Goal: Task Accomplishment & Management: Use online tool/utility

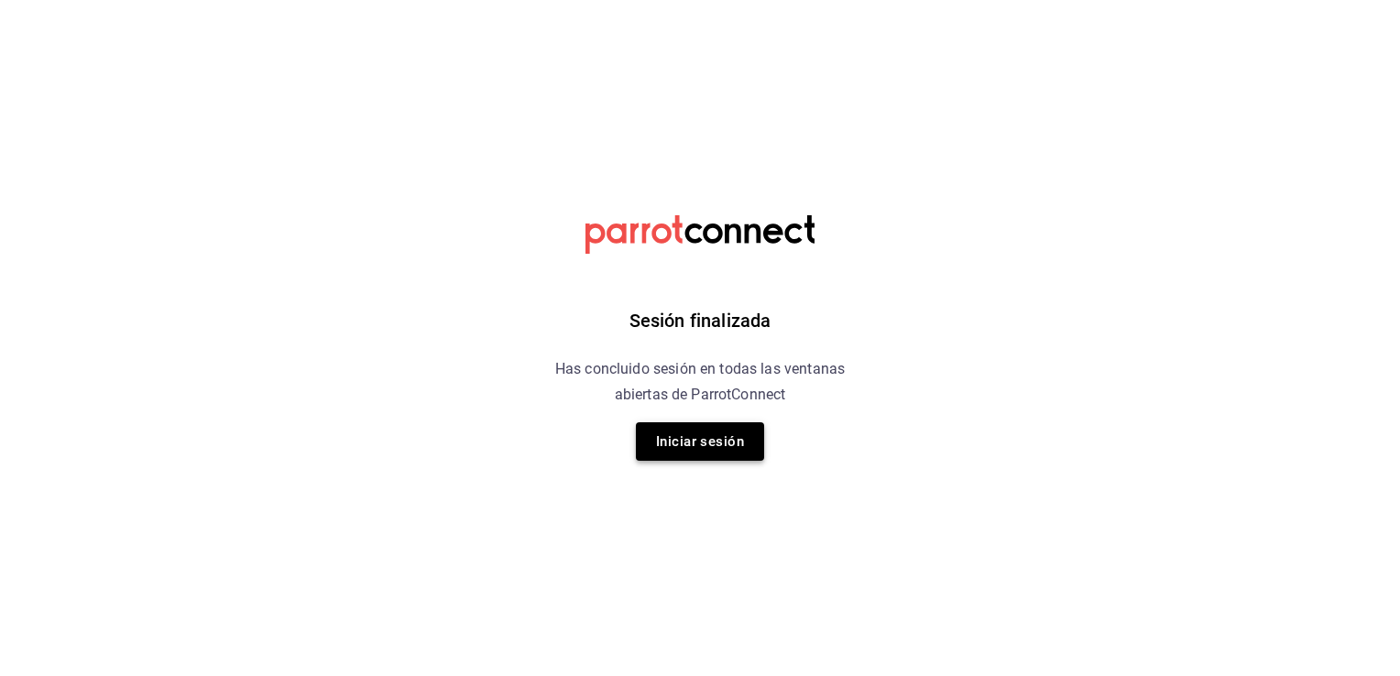
click at [691, 296] on button "Iniciar sesión" at bounding box center [700, 441] width 128 height 38
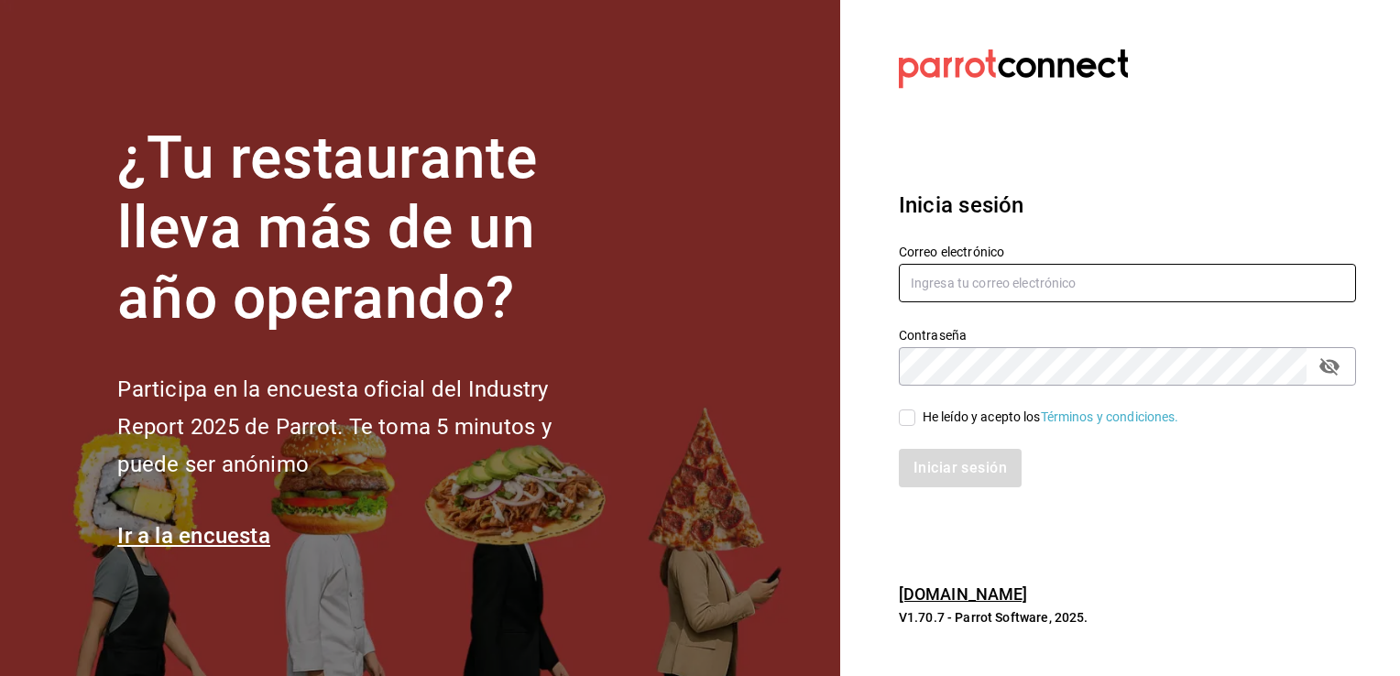
type input "calebfranco@grupocosteno.com"
click at [697, 296] on input "He leído y acepto los Términos y condiciones." at bounding box center [907, 417] width 16 height 16
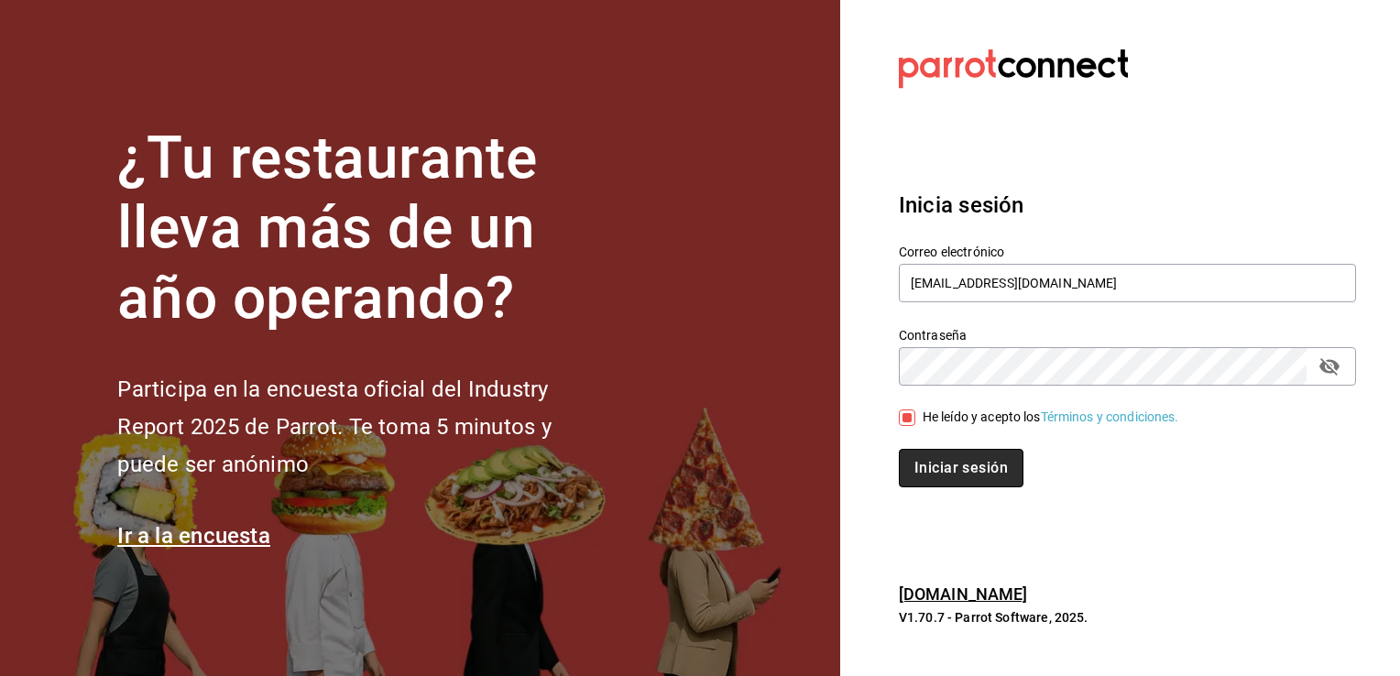
click at [697, 296] on button "Iniciar sesión" at bounding box center [961, 468] width 125 height 38
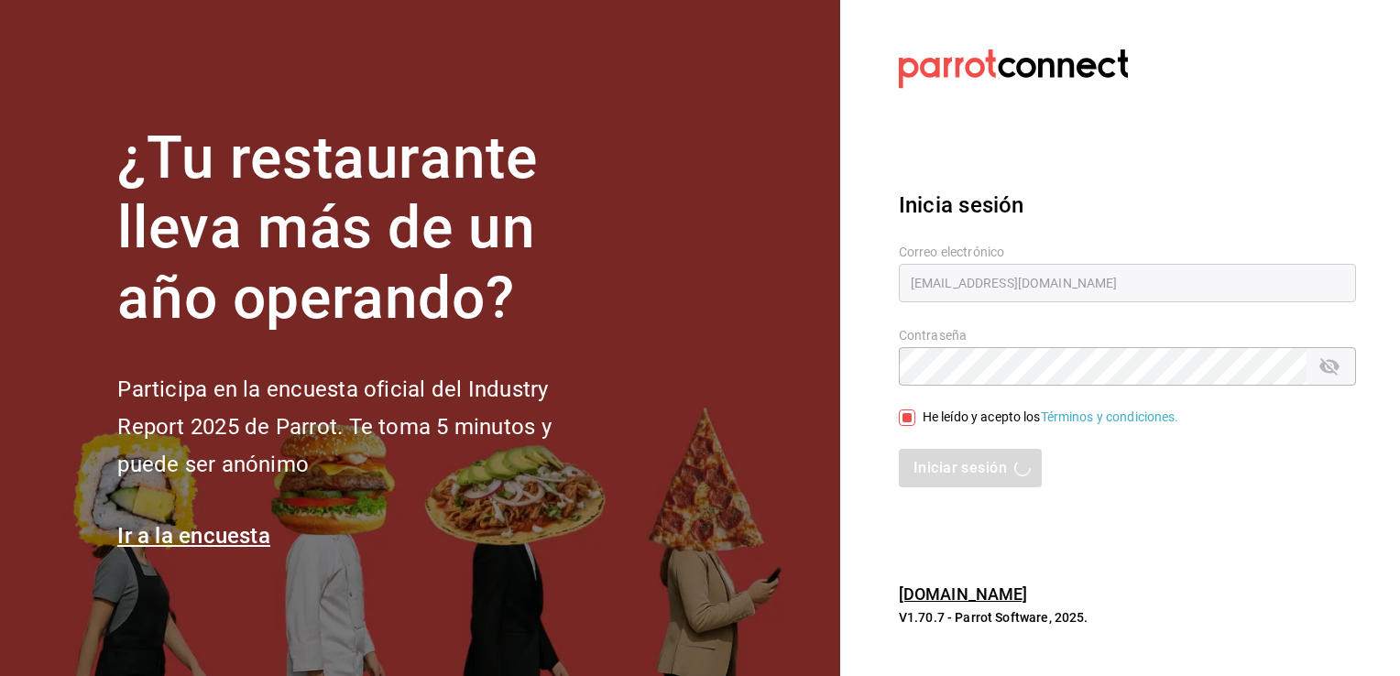
click at [697, 296] on input "He leído y acepto los Términos y condiciones." at bounding box center [907, 417] width 16 height 16
checkbox input "false"
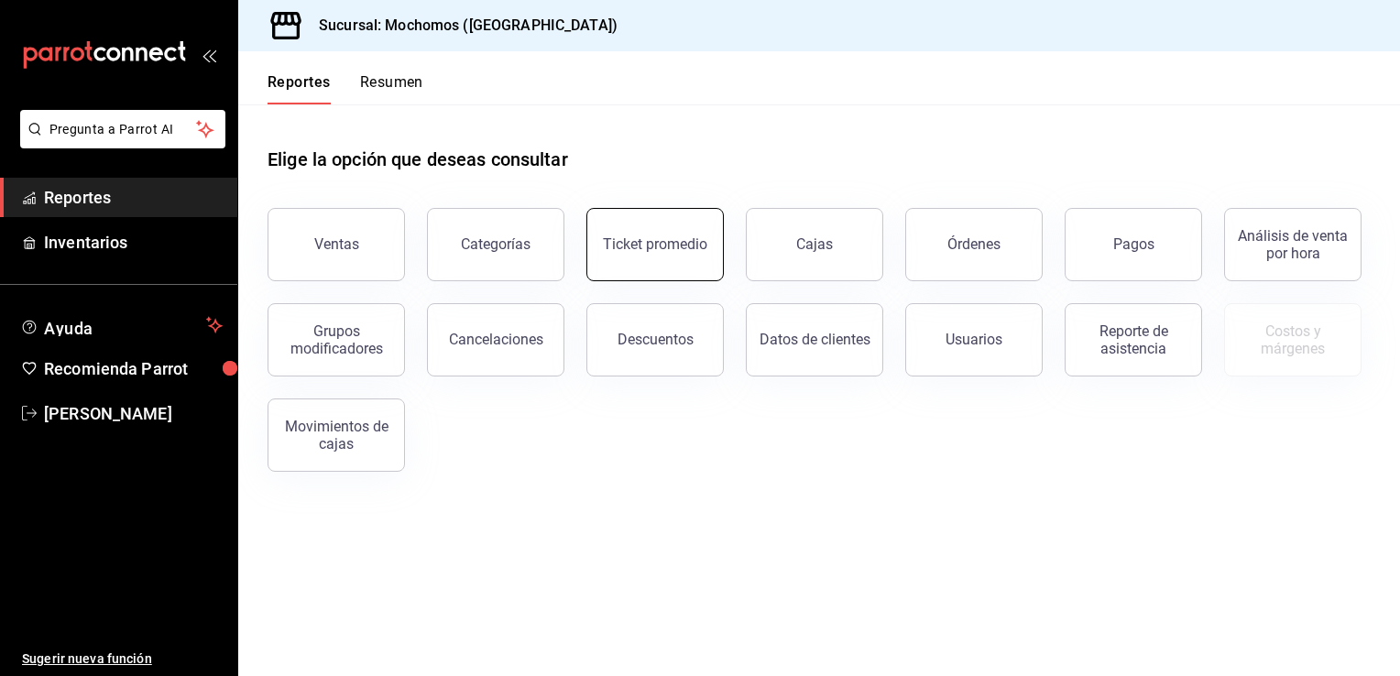
click at [656, 237] on div "Ticket promedio" at bounding box center [655, 243] width 104 height 17
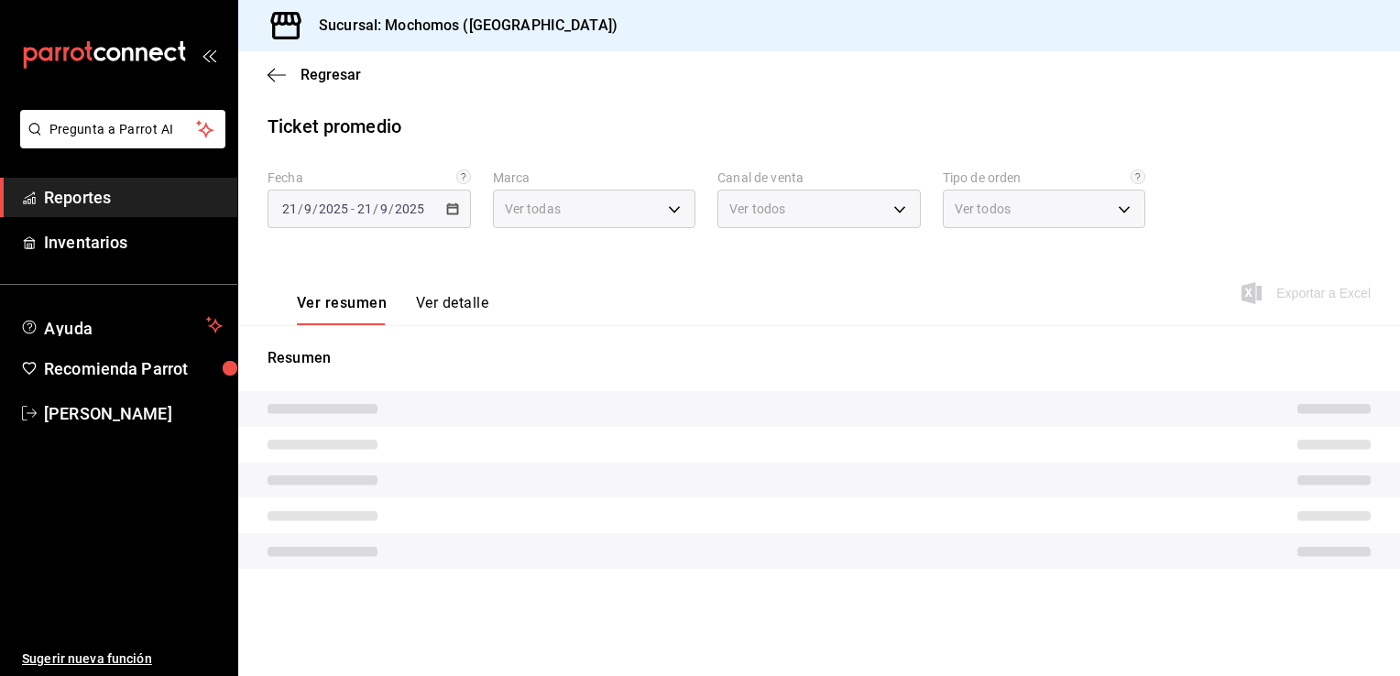
type input "81a909d9-58c5-46d1-b07d-4106a63ec642"
type input "PARROT,UBER_EATS,RAPPI,DIDI_FOOD,ONLINE"
type input "4757a820-eeb2-41c4-a2a2-ff7184acdd23,e3c18427-67e3-456a-aa48-e63191ec6ccf,aa1fd…"
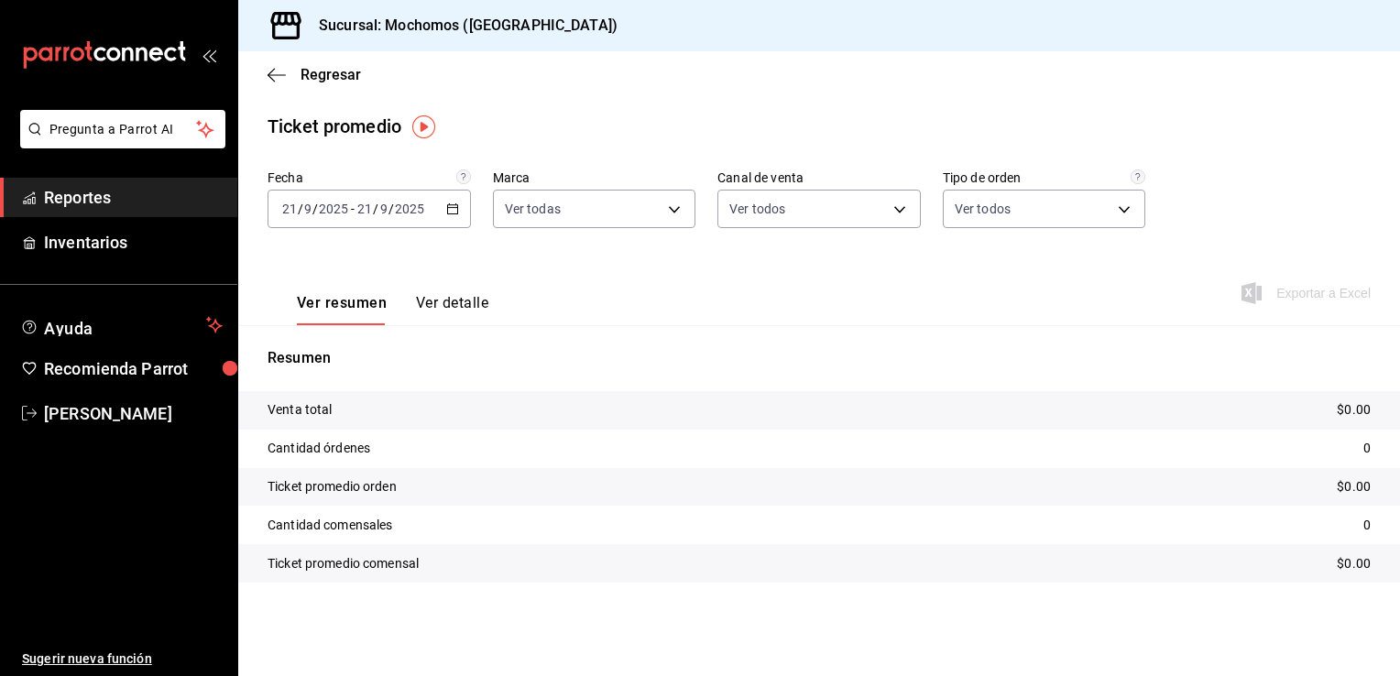
click at [453, 210] on icon "button" at bounding box center [452, 208] width 13 height 13
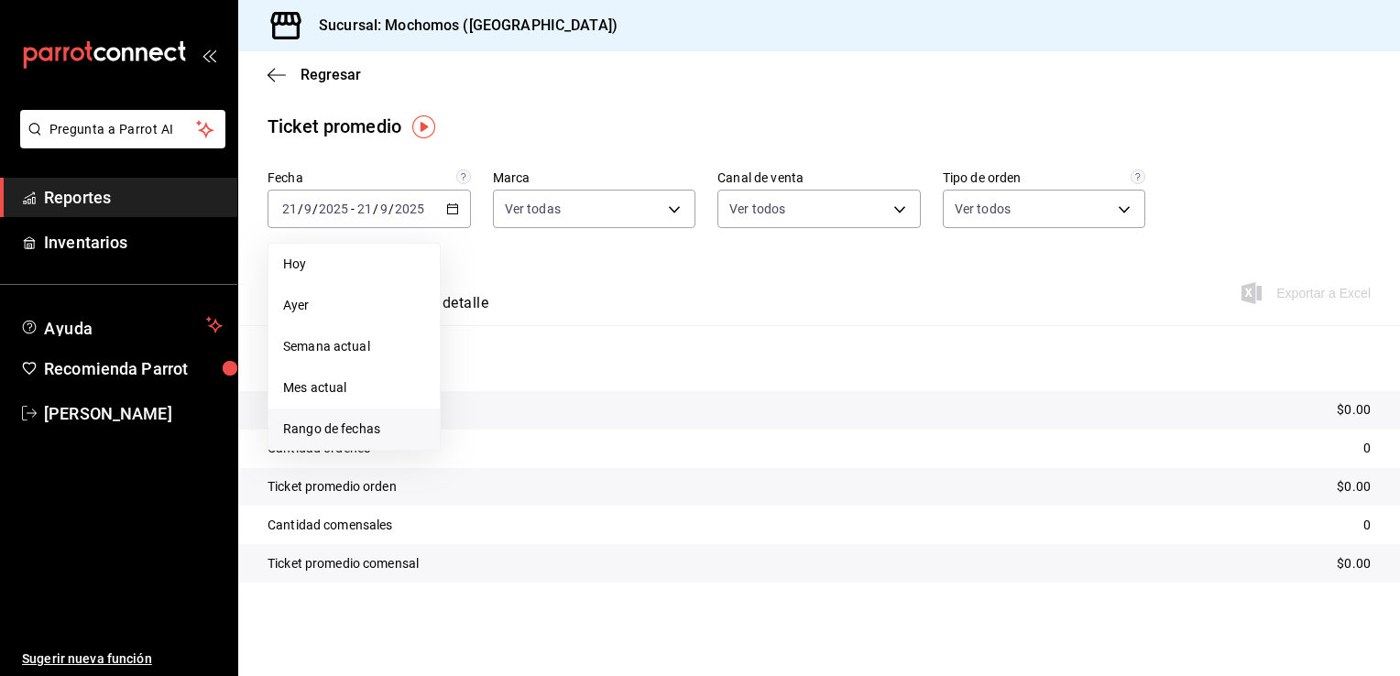
click at [342, 431] on span "Rango de fechas" at bounding box center [354, 429] width 142 height 19
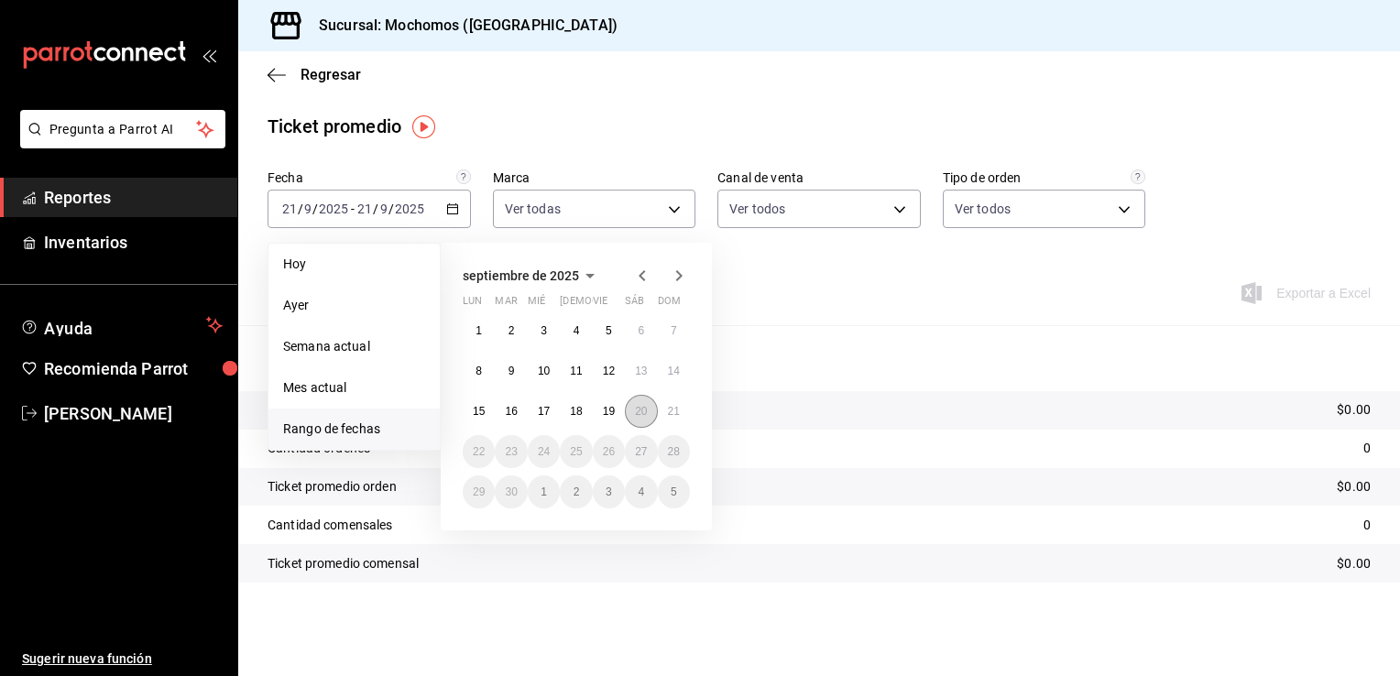
click at [633, 410] on button "20" at bounding box center [641, 411] width 32 height 33
click at [670, 410] on abbr "21" at bounding box center [674, 411] width 12 height 13
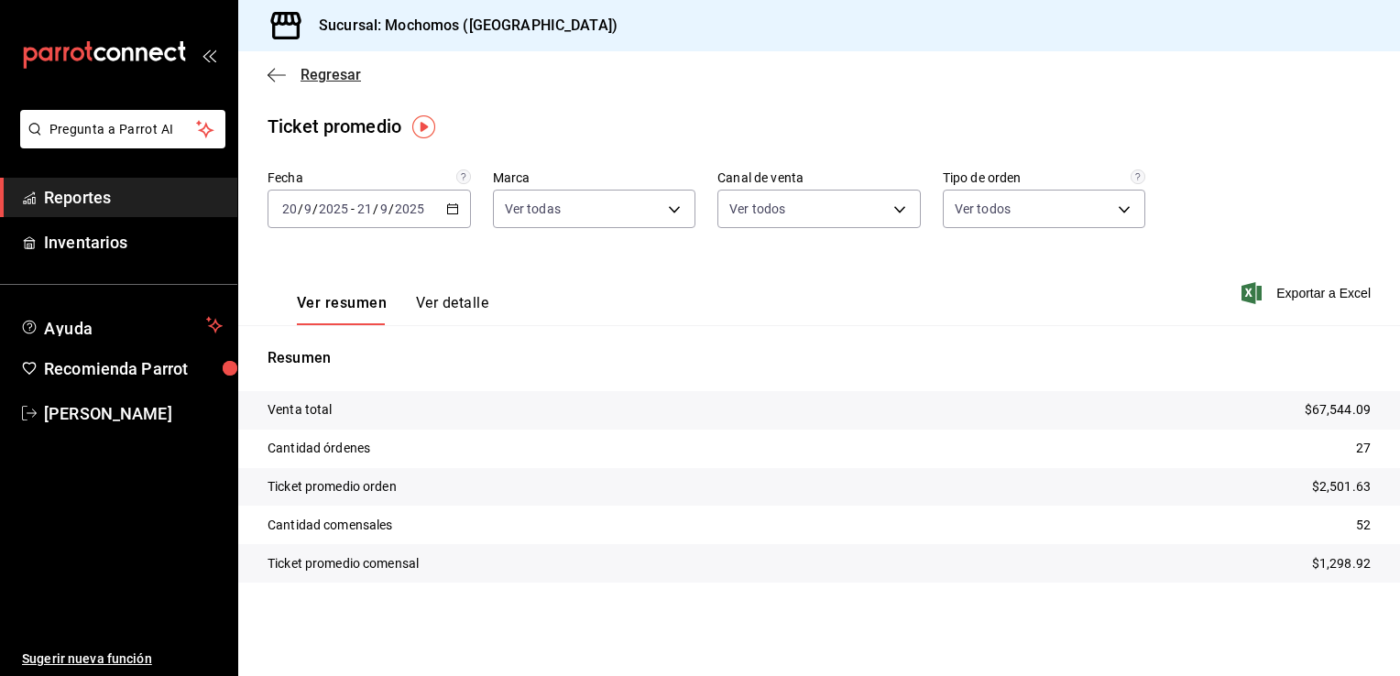
click at [331, 77] on span "Regresar" at bounding box center [330, 74] width 60 height 17
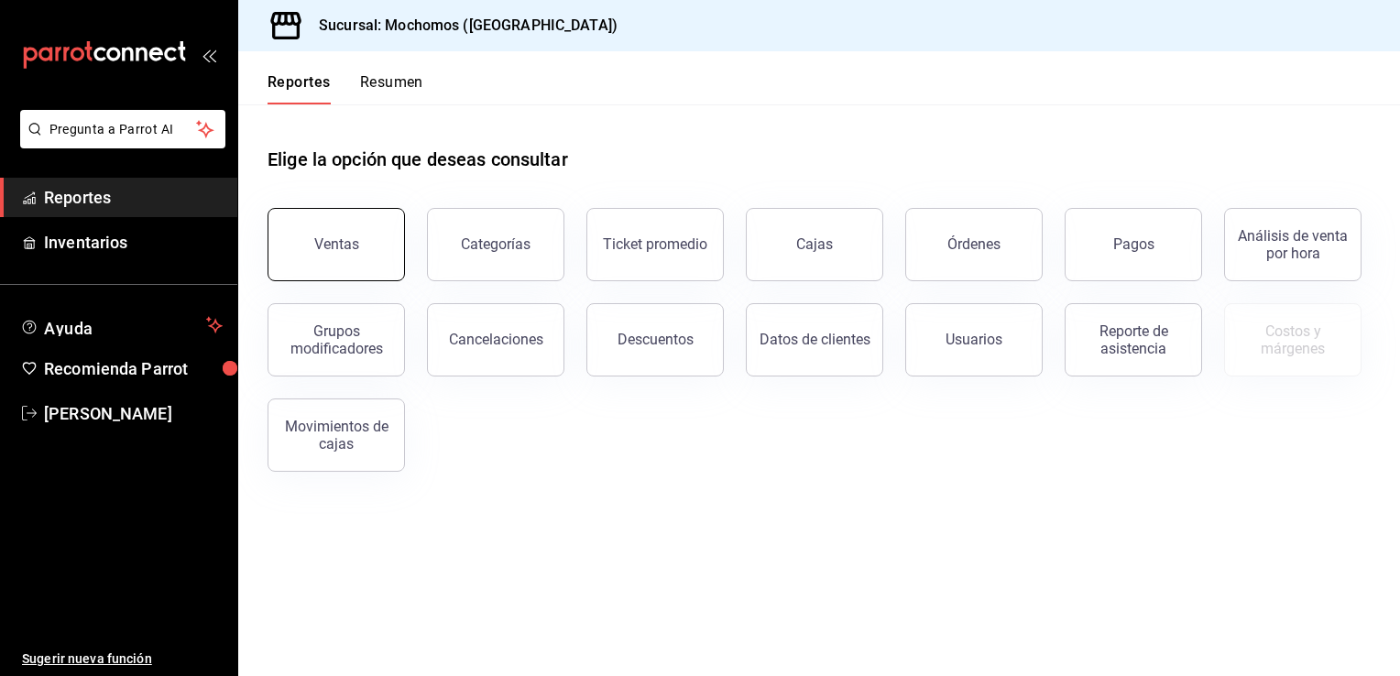
click at [342, 244] on div "Ventas" at bounding box center [336, 243] width 45 height 17
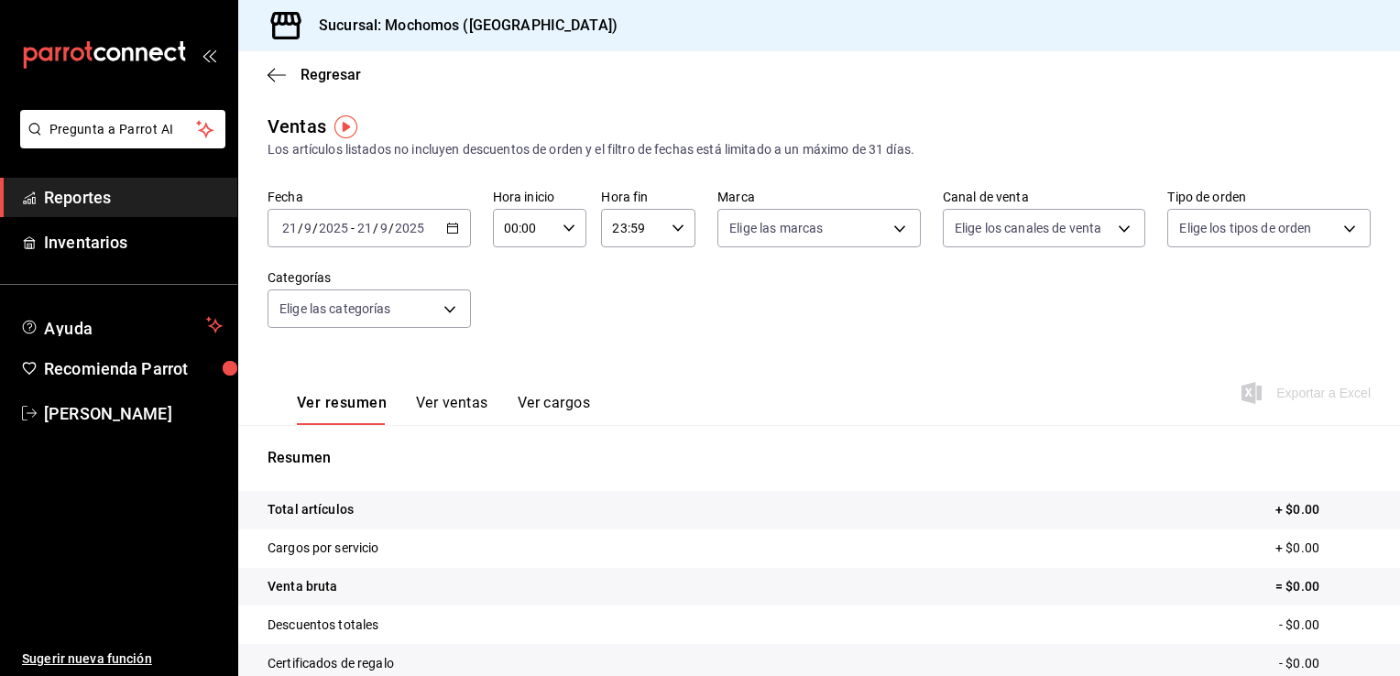
click at [447, 226] on \(Stroke\) "button" at bounding box center [452, 226] width 10 height 1
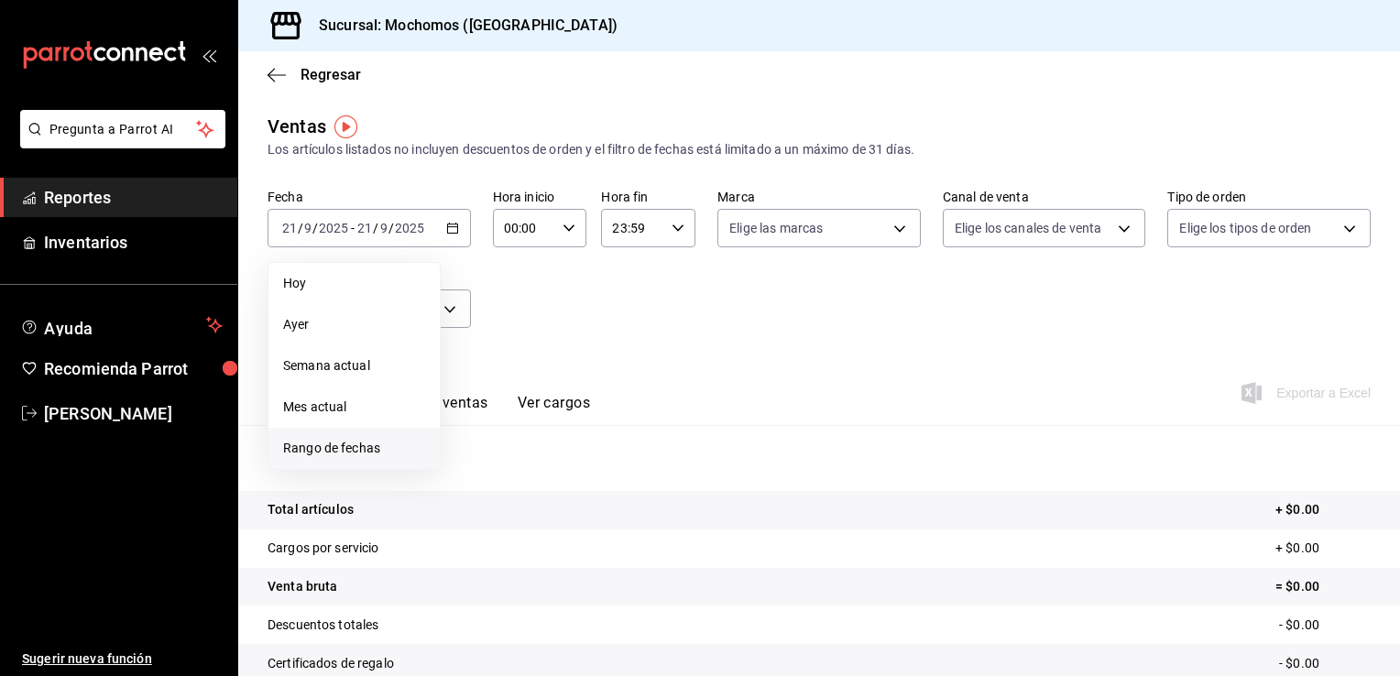
click at [338, 447] on span "Rango de fechas" at bounding box center [354, 448] width 142 height 19
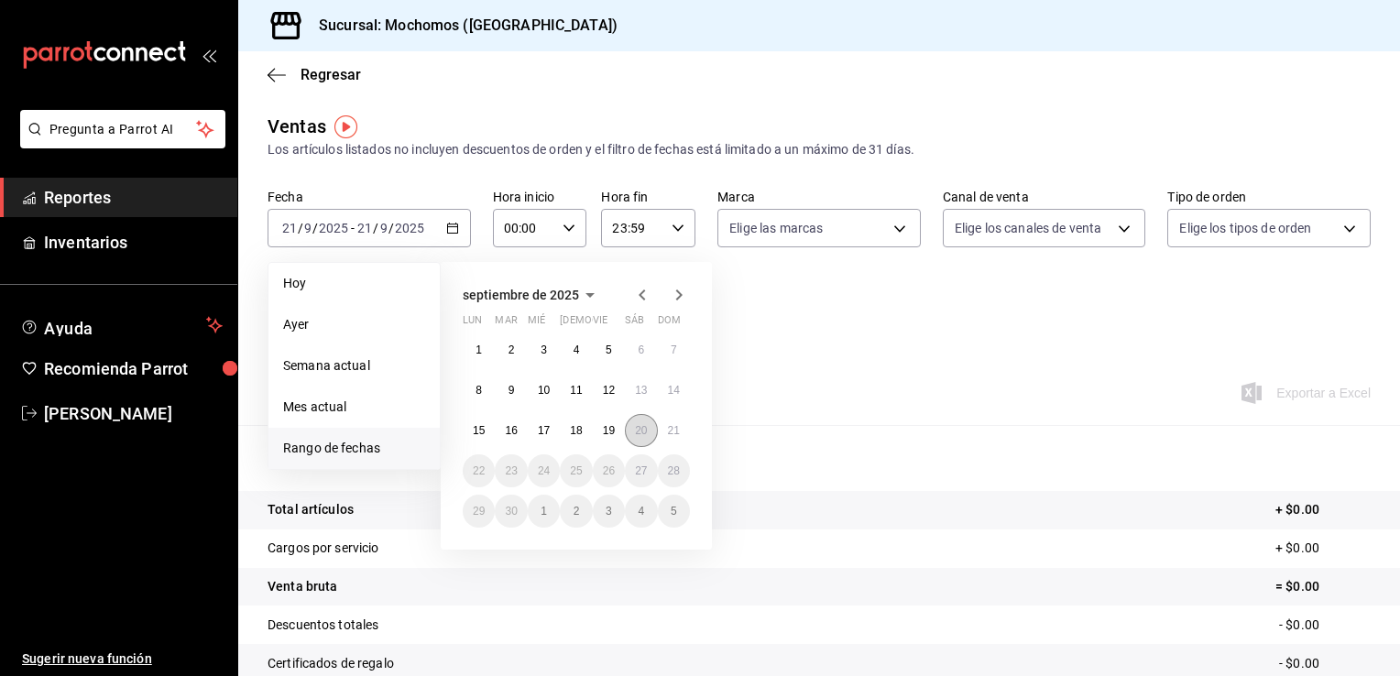
click at [634, 430] on button "20" at bounding box center [641, 430] width 32 height 33
click at [669, 431] on abbr "21" at bounding box center [674, 430] width 12 height 13
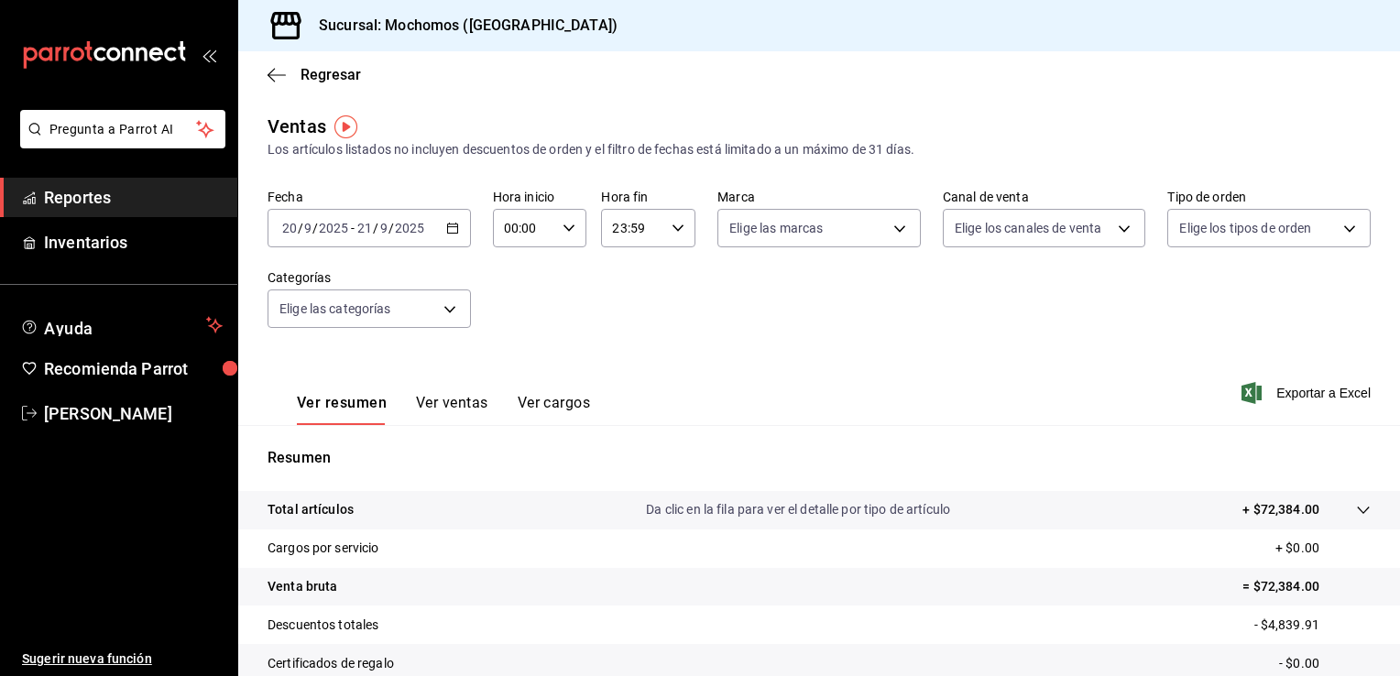
click at [447, 225] on icon "button" at bounding box center [452, 228] width 13 height 13
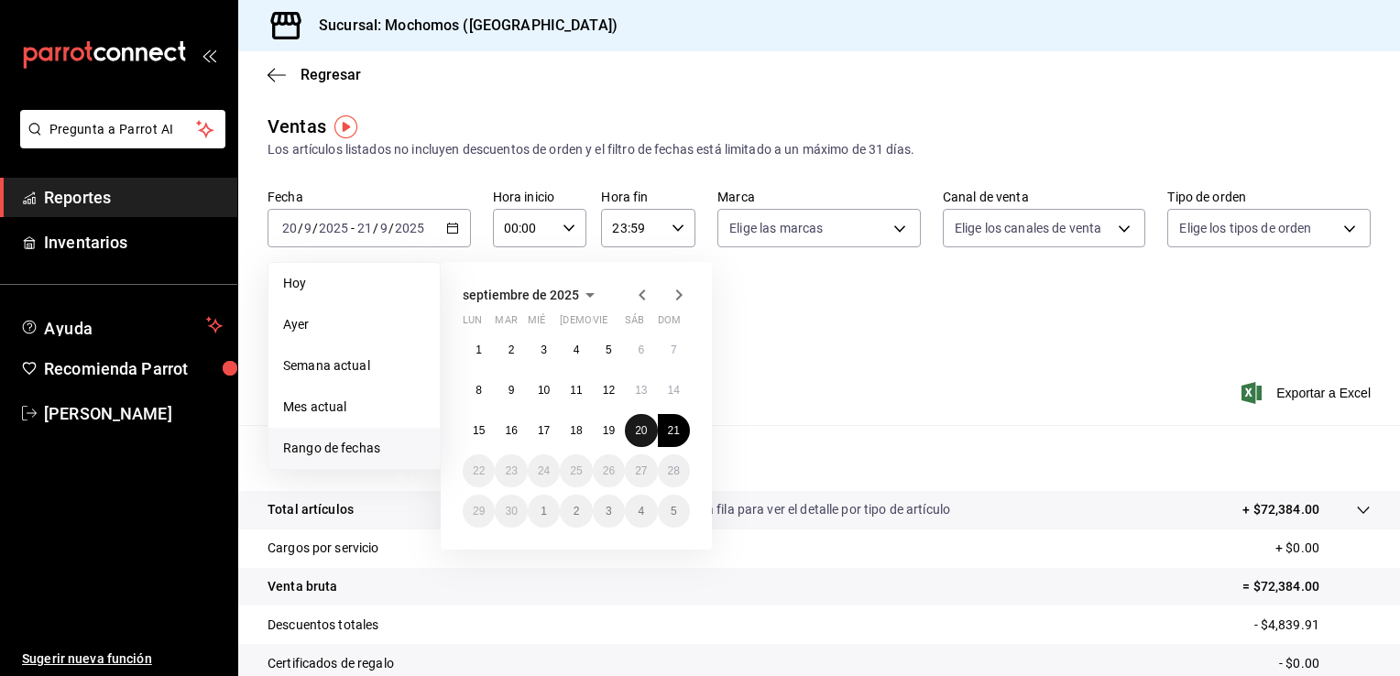
click at [638, 428] on abbr "20" at bounding box center [641, 430] width 12 height 13
click at [666, 430] on button "21" at bounding box center [674, 430] width 32 height 33
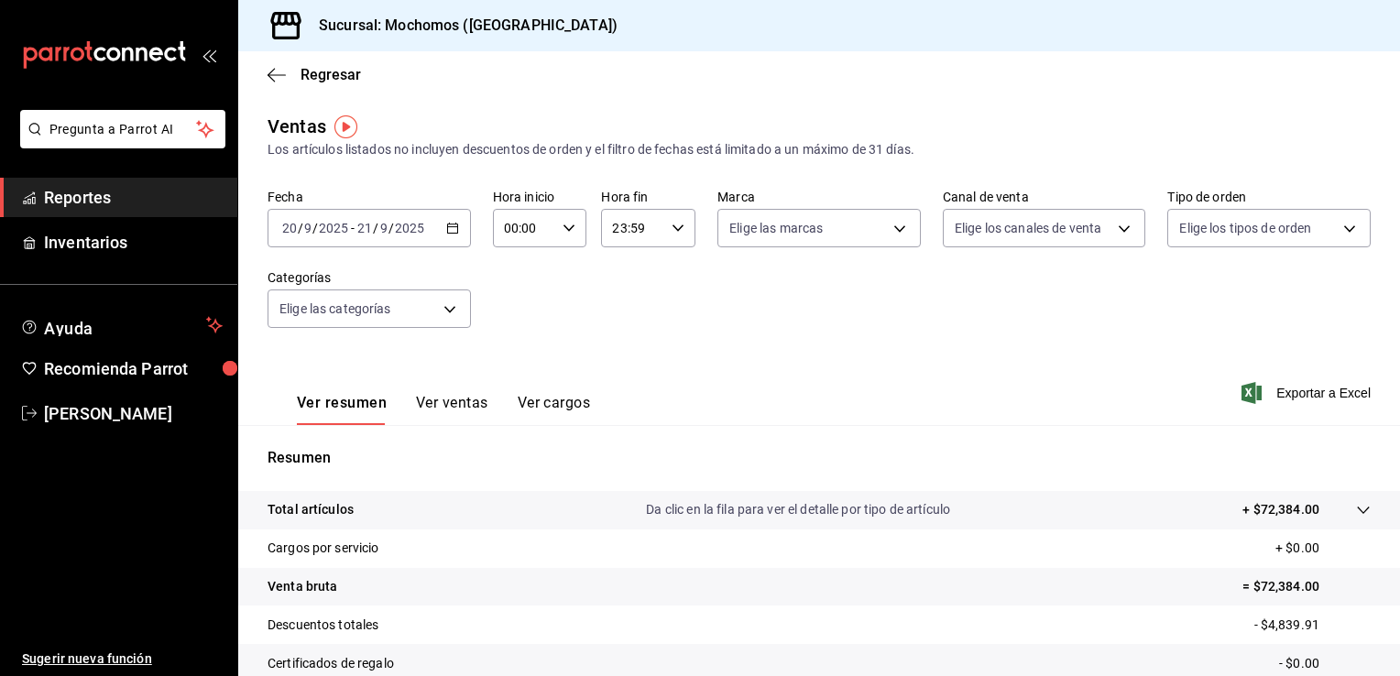
click at [450, 227] on icon "button" at bounding box center [452, 228] width 13 height 13
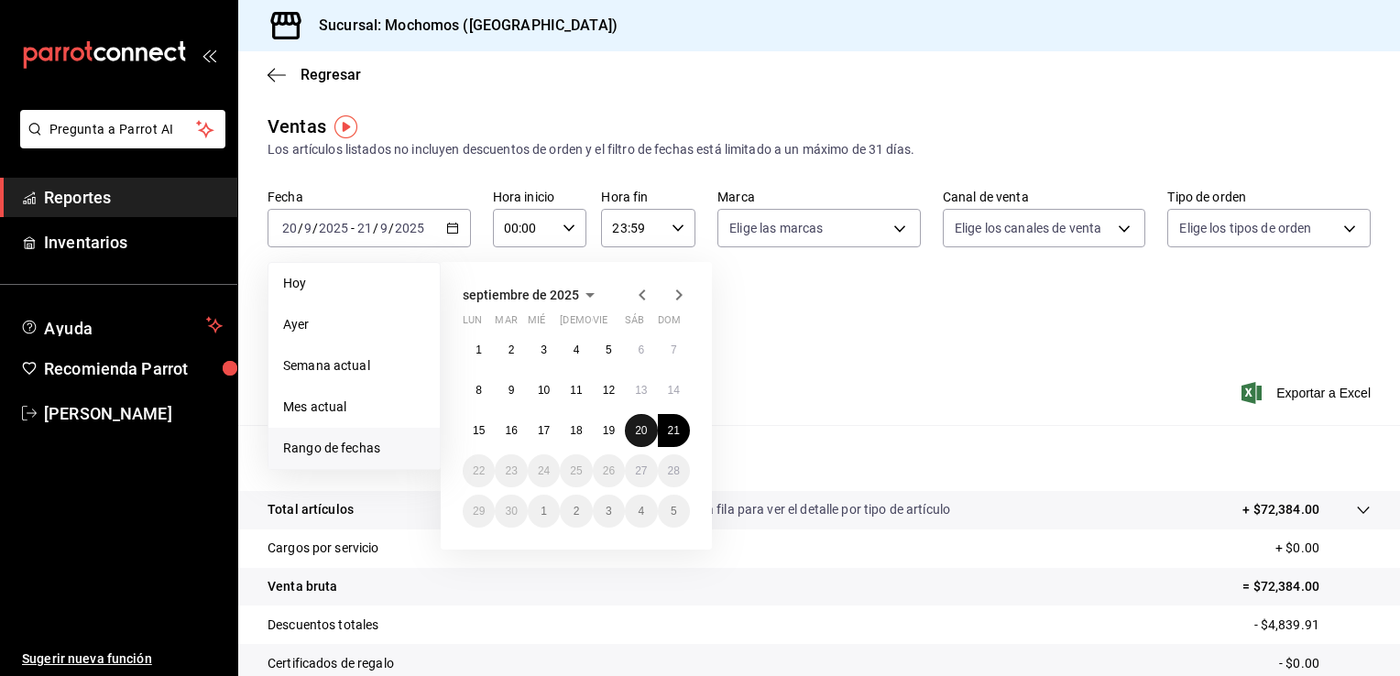
click at [638, 431] on abbr "20" at bounding box center [641, 430] width 12 height 13
click at [671, 433] on abbr "21" at bounding box center [674, 430] width 12 height 13
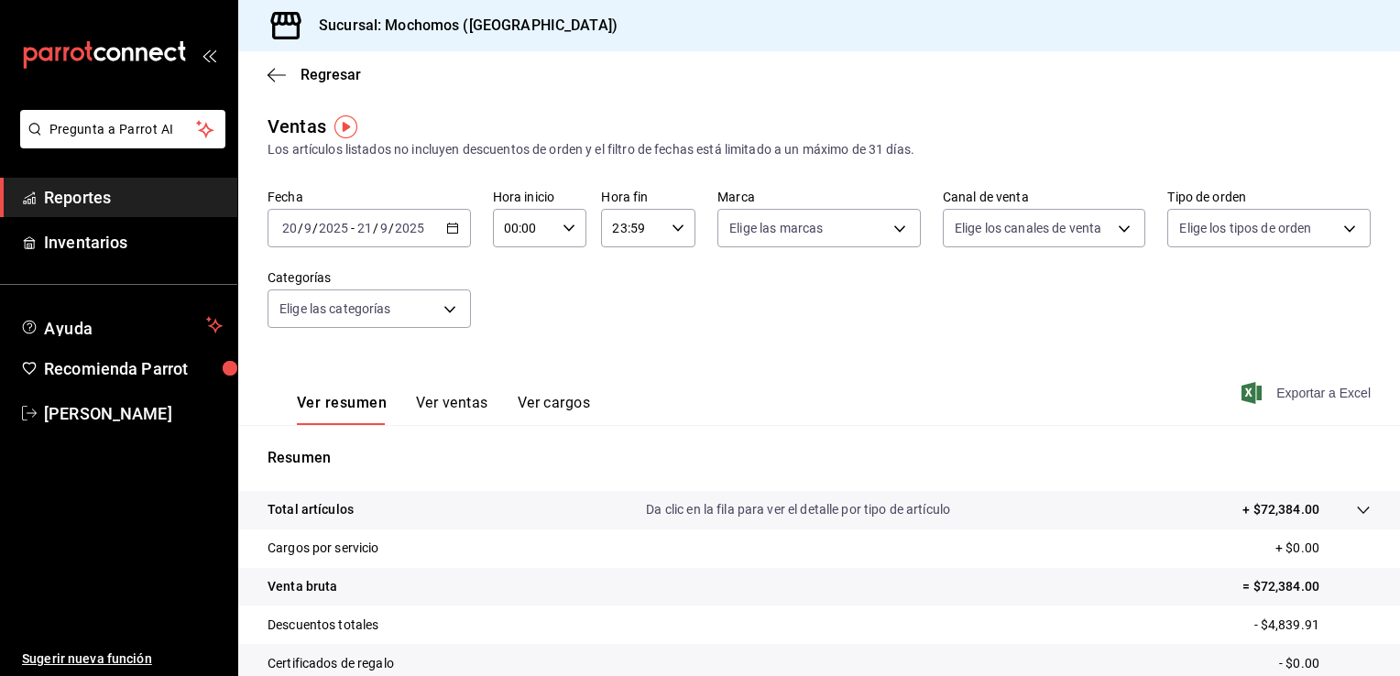
click at [1282, 395] on span "Exportar a Excel" at bounding box center [1307, 393] width 125 height 22
click at [316, 71] on span "Regresar" at bounding box center [330, 74] width 60 height 17
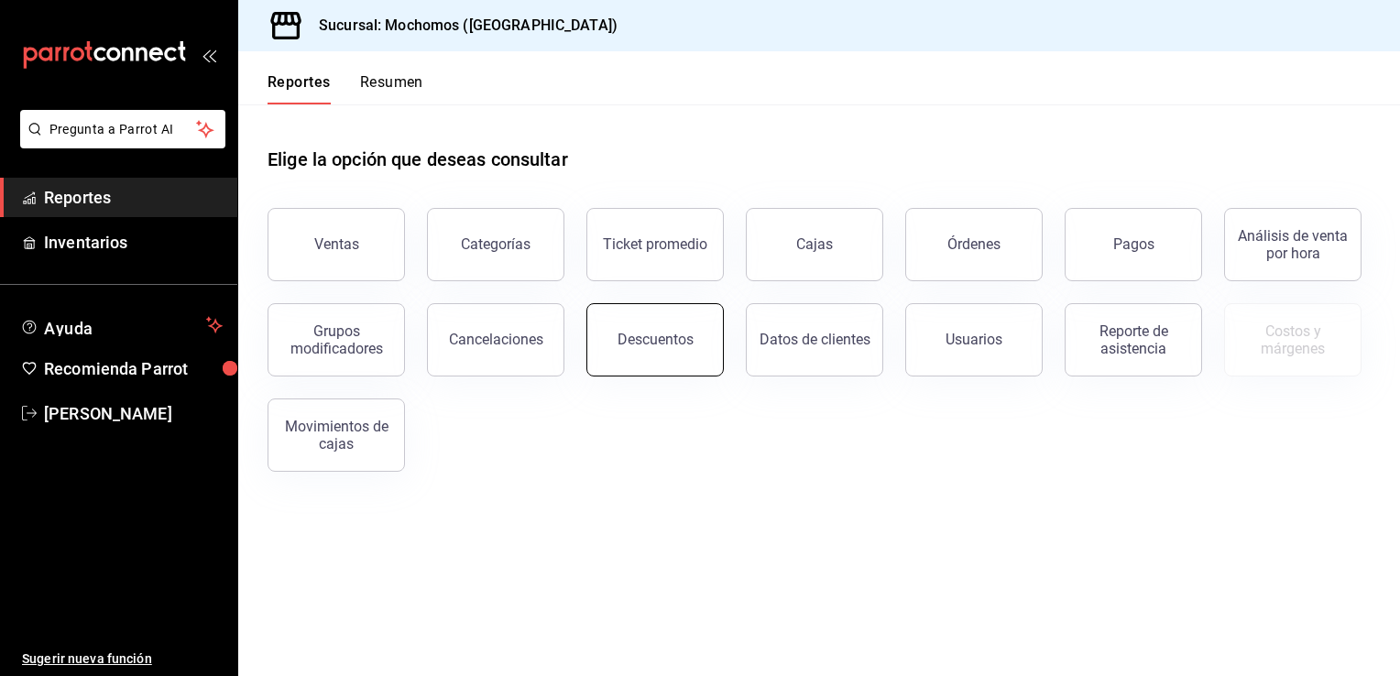
click at [652, 346] on div "Descuentos" at bounding box center [655, 339] width 76 height 17
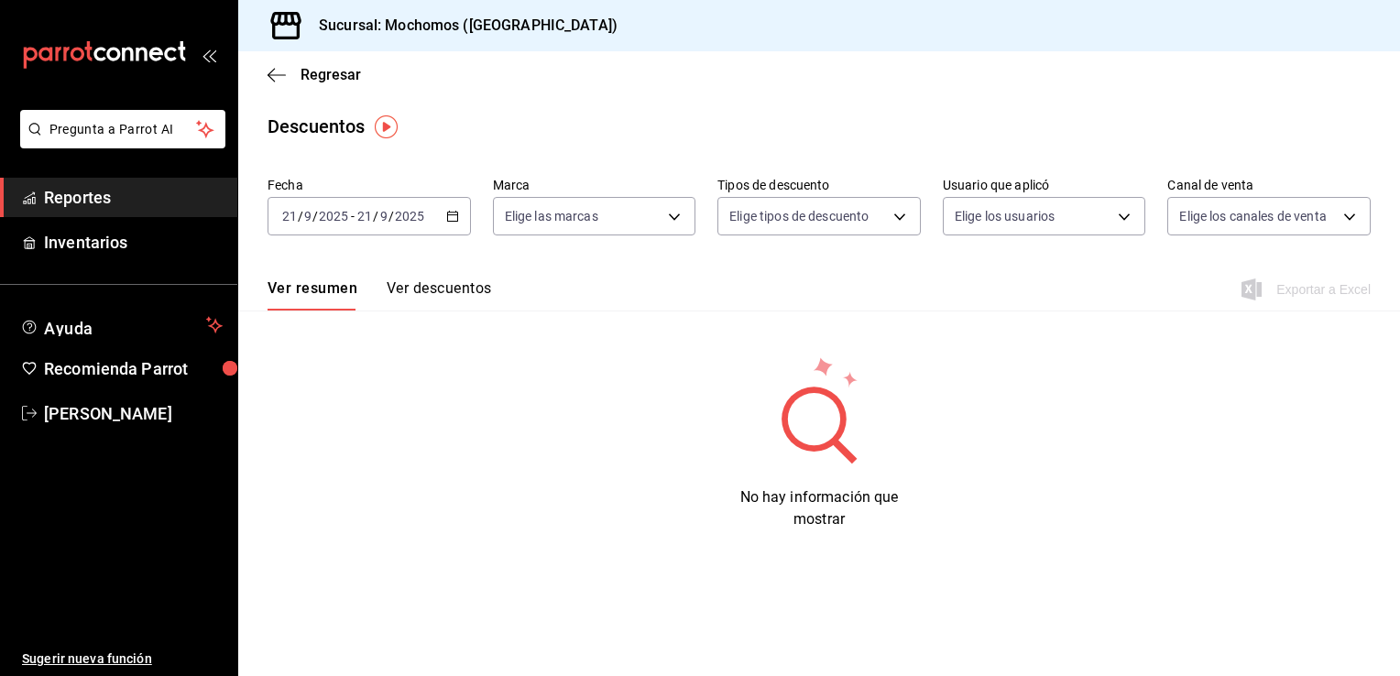
click at [454, 216] on icon "button" at bounding box center [452, 216] width 13 height 13
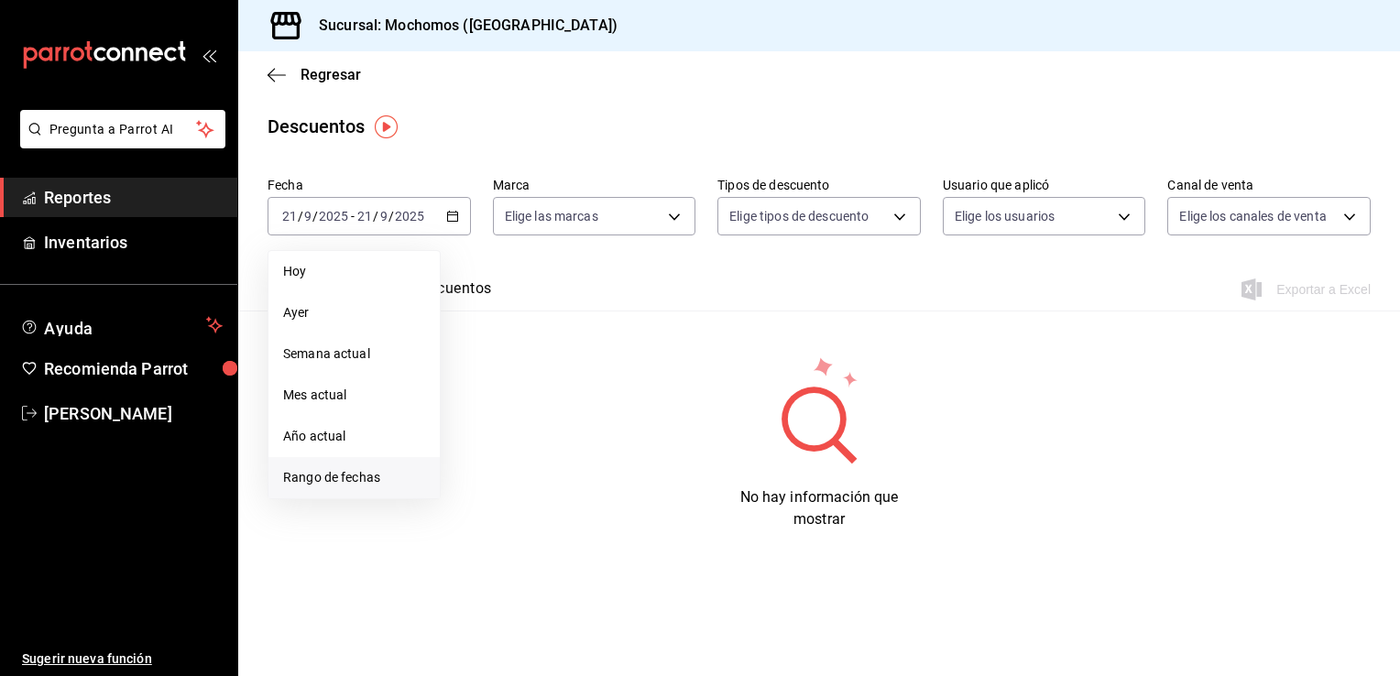
click at [330, 471] on span "Rango de fechas" at bounding box center [354, 477] width 142 height 19
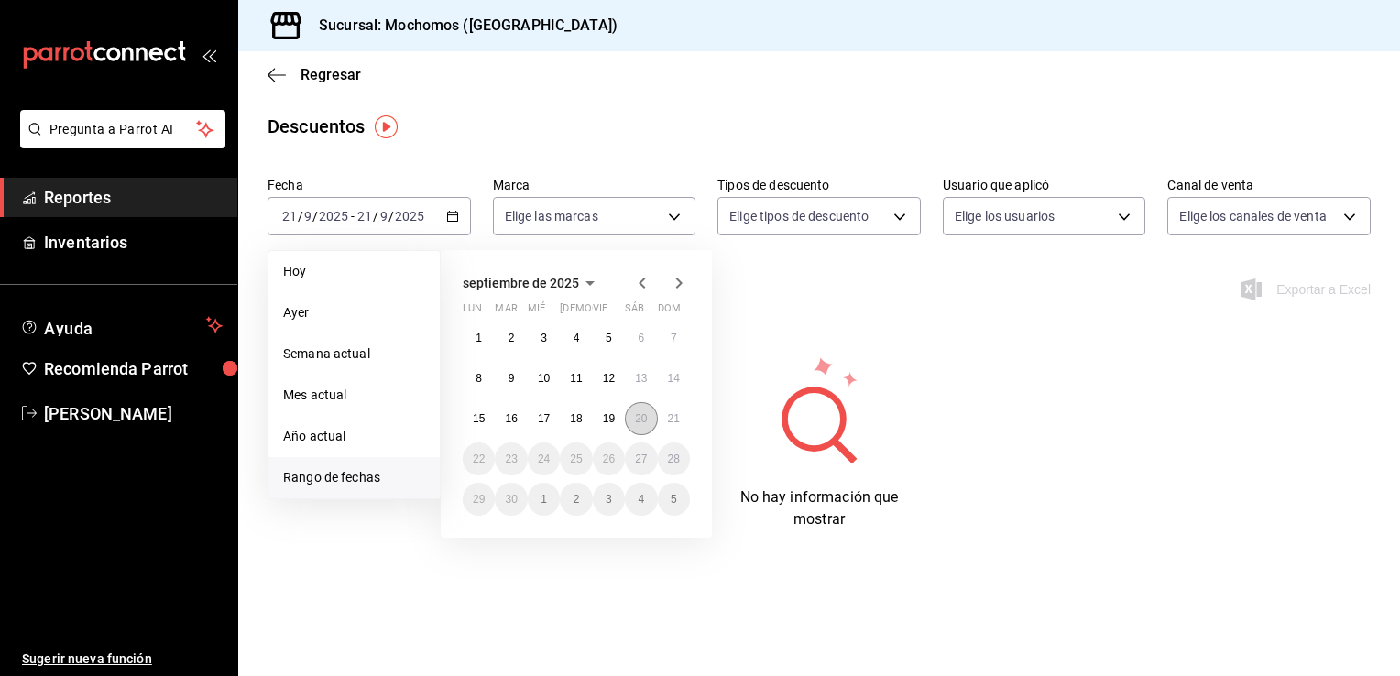
click at [645, 414] on abbr "20" at bounding box center [641, 418] width 12 height 13
click at [670, 416] on abbr "21" at bounding box center [674, 418] width 12 height 13
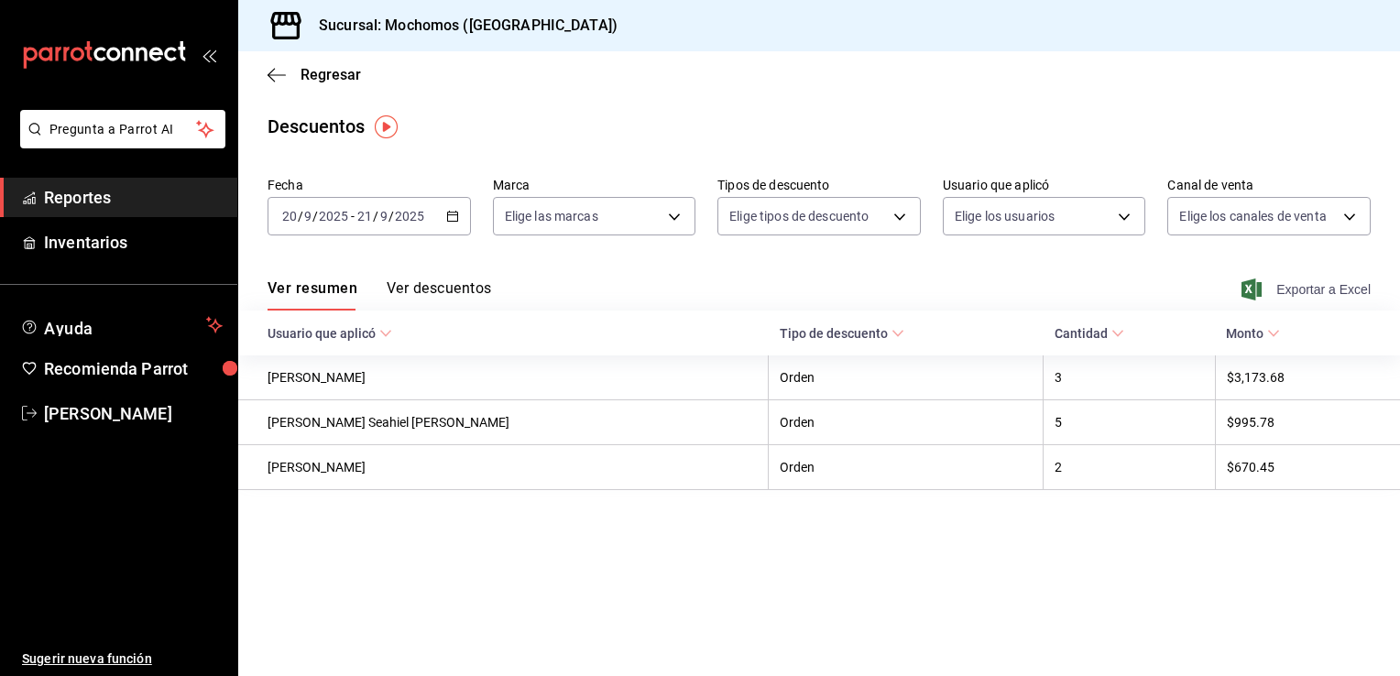
click at [1296, 294] on span "Exportar a Excel" at bounding box center [1307, 289] width 125 height 22
